Goal: Communication & Community: Answer question/provide support

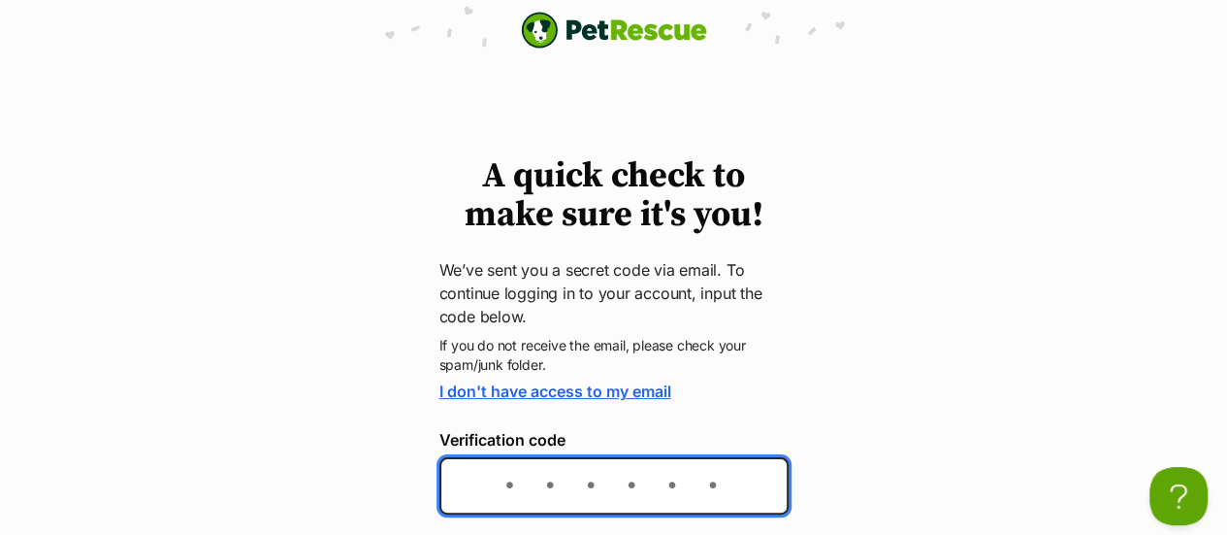
click at [512, 482] on input "Verification code" at bounding box center [613, 485] width 349 height 57
type input "38c694"
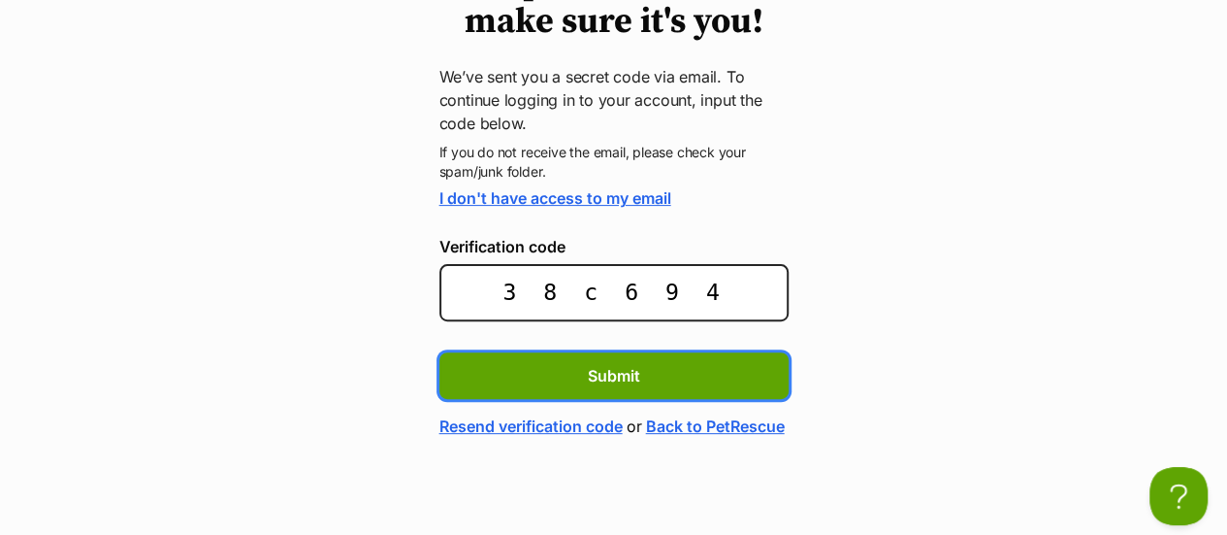
scroll to position [223, 0]
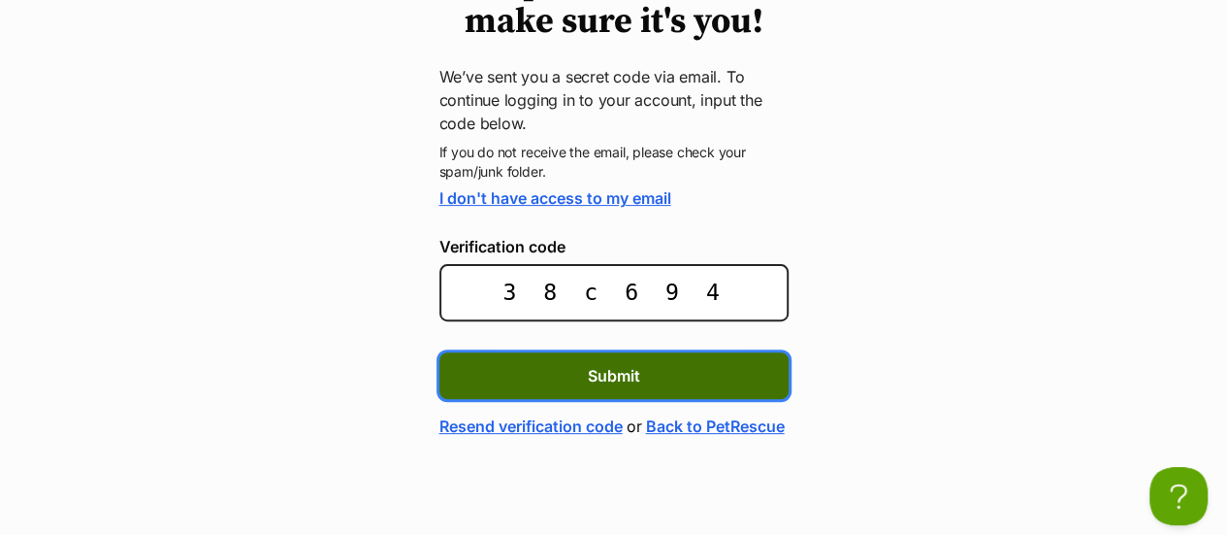
click at [616, 364] on span "Submit" at bounding box center [614, 375] width 52 height 23
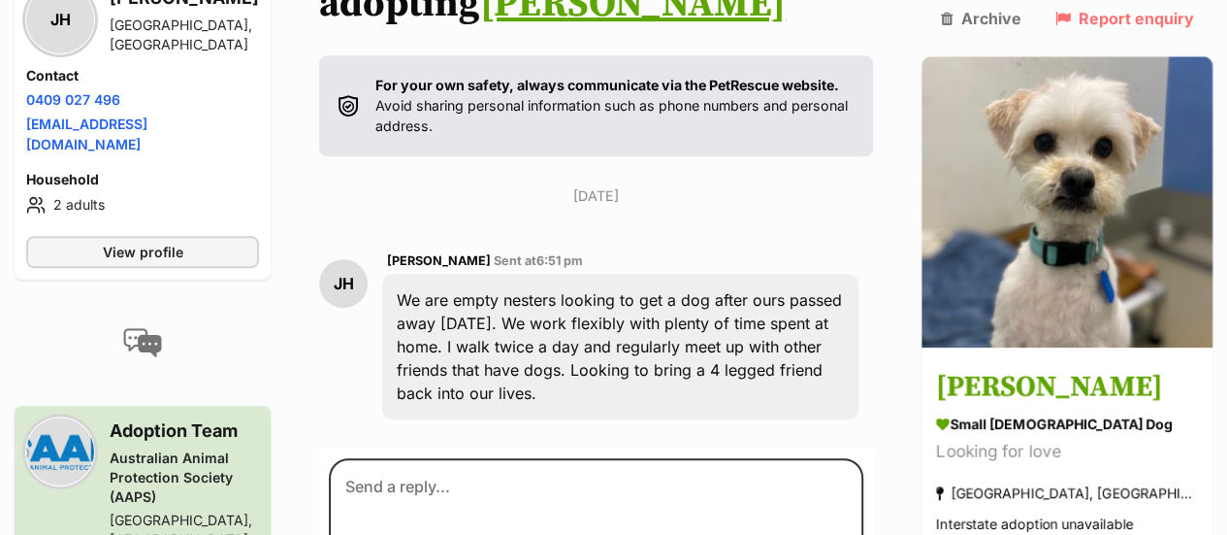
scroll to position [422, 0]
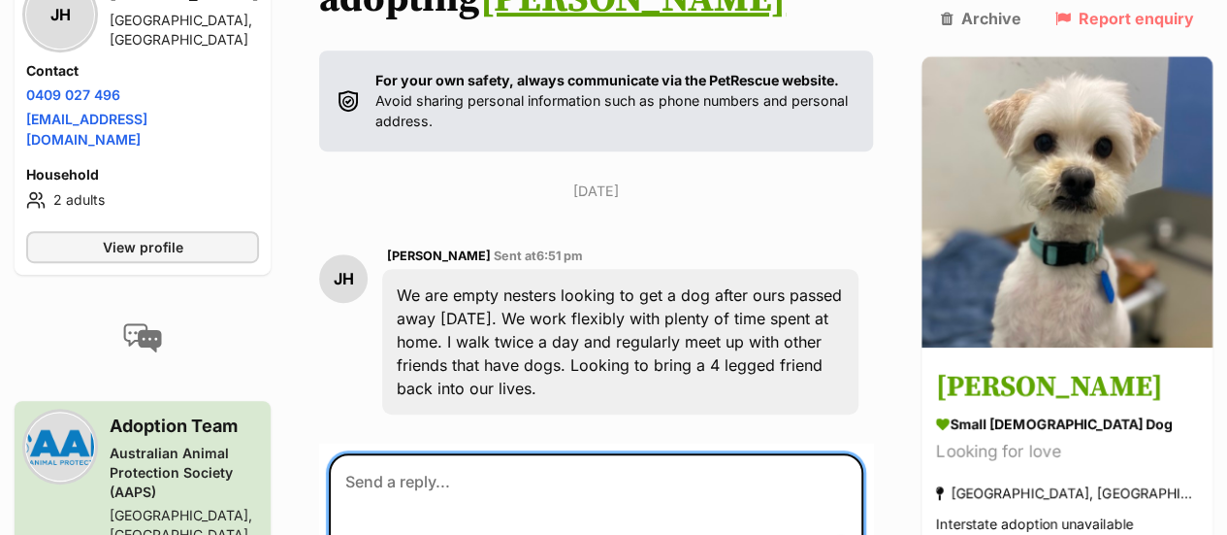
click at [380, 453] on textarea at bounding box center [596, 511] width 535 height 116
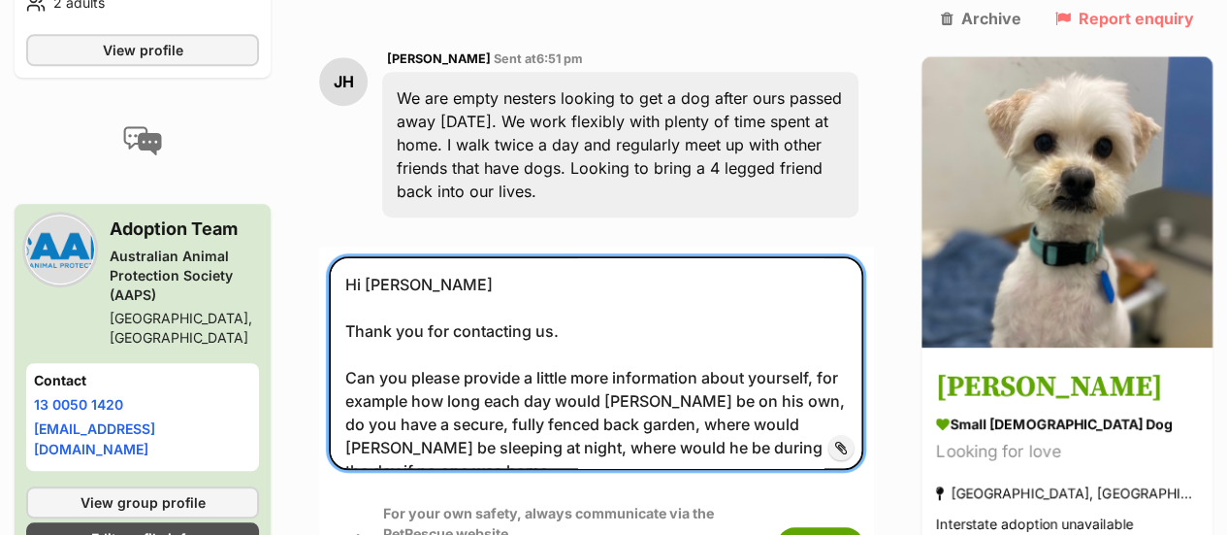
scroll to position [633, 0]
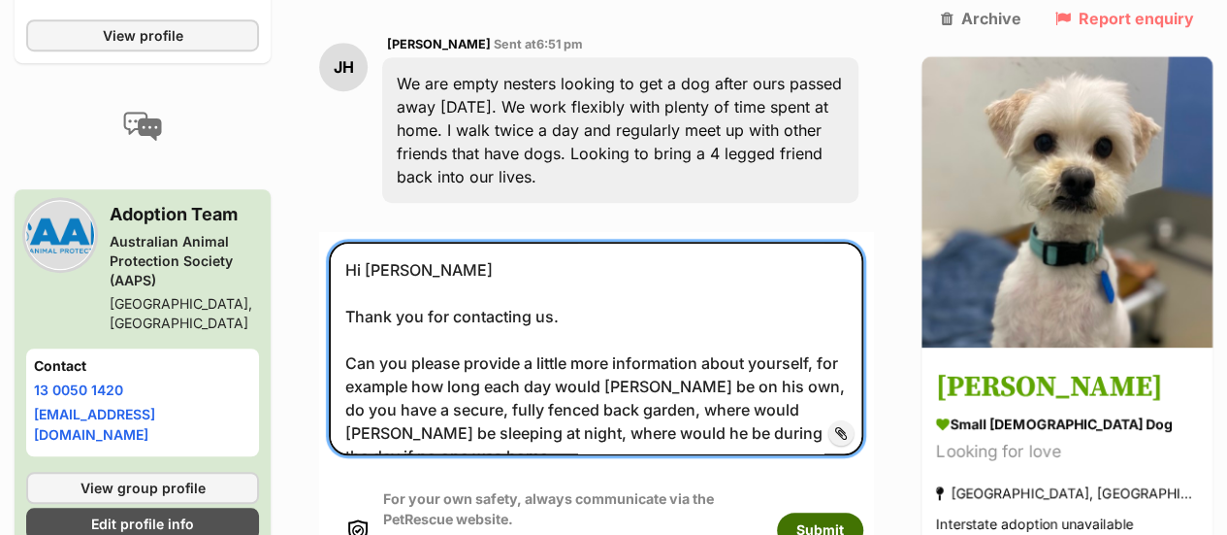
type textarea "Hi Jen Thank you for contacting us. Can you please provide a little more inform…"
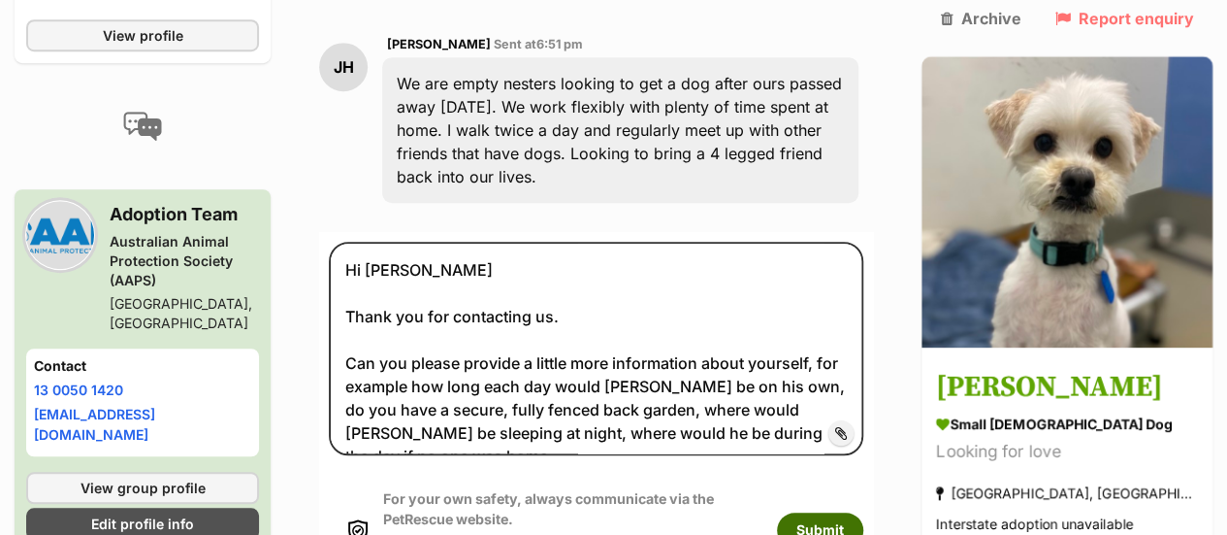
click at [863, 512] on button "Submit" at bounding box center [820, 529] width 86 height 35
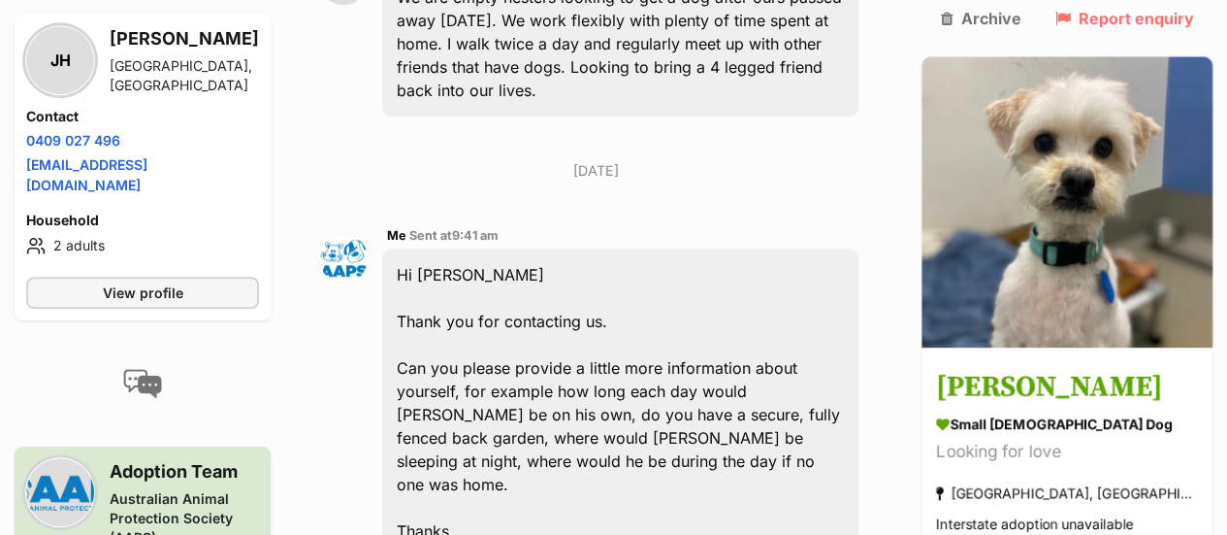
scroll to position [745, 0]
